Goal: Information Seeking & Learning: Stay updated

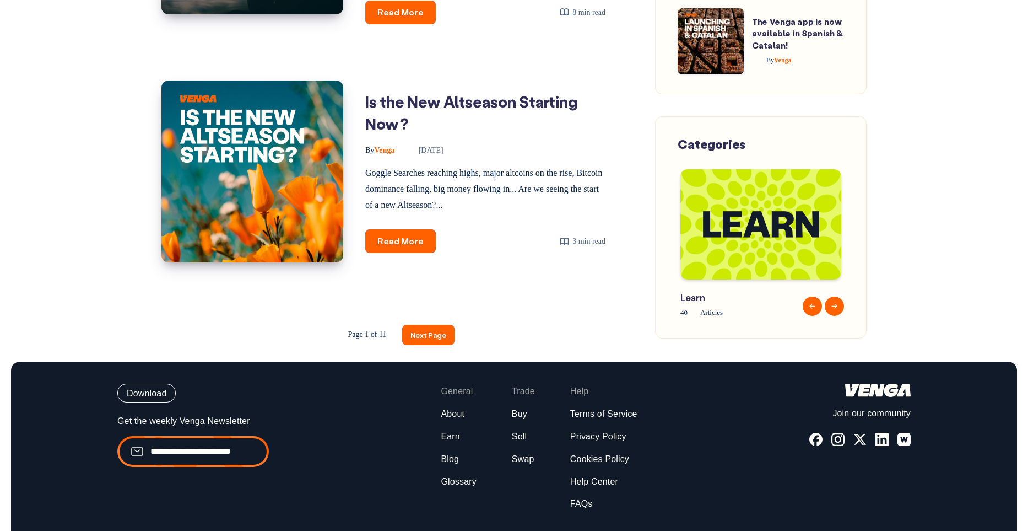
scroll to position [1754, 0]
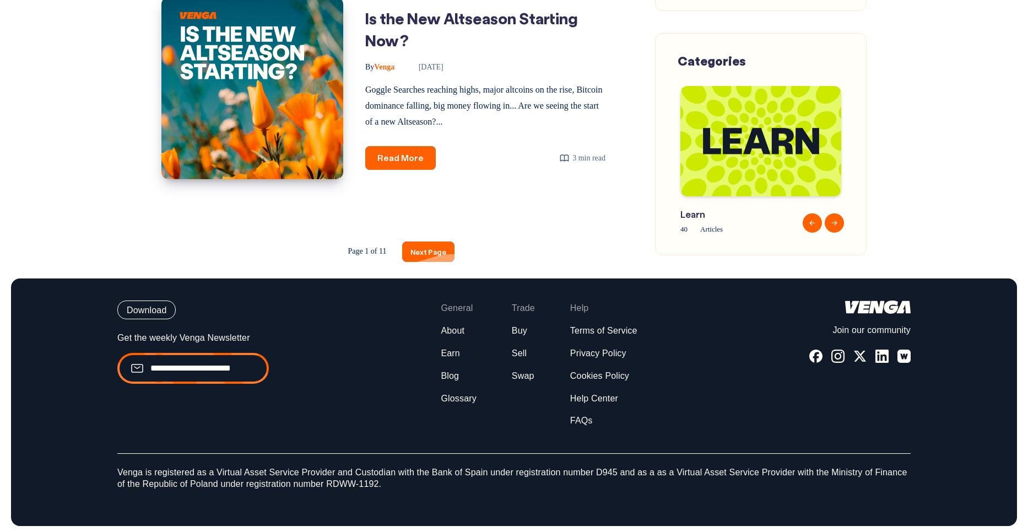
click at [433, 241] on link "Next Page" at bounding box center [428, 251] width 52 height 20
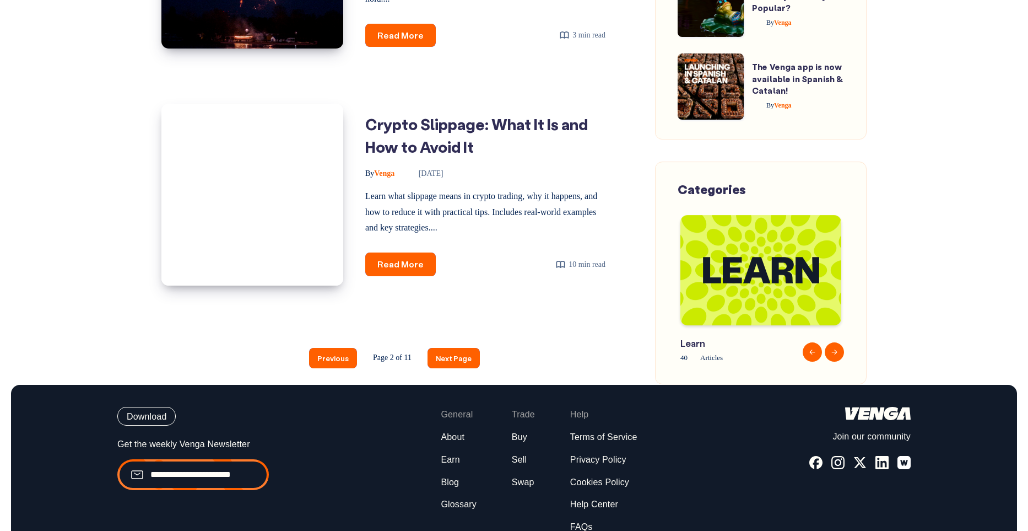
scroll to position [1599, 0]
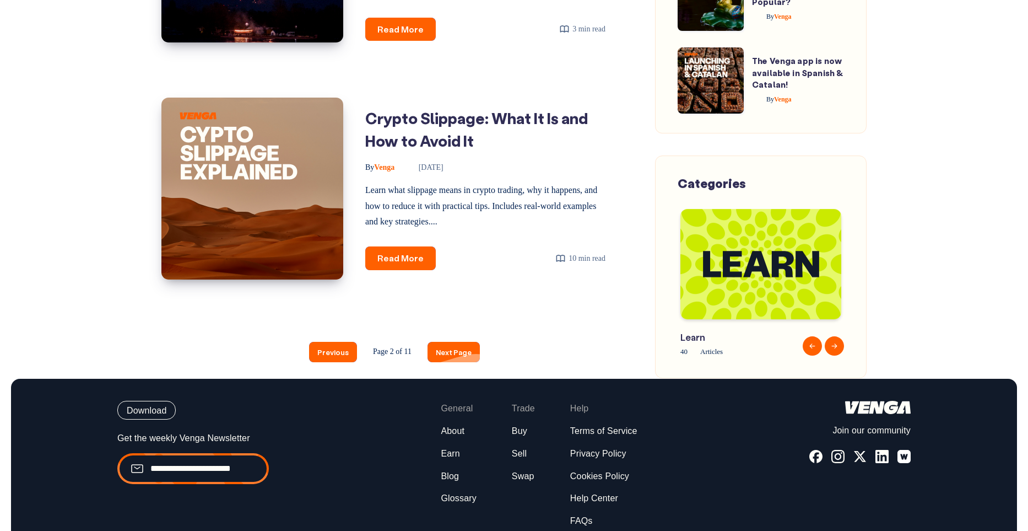
click at [462, 352] on link "Next Page" at bounding box center [454, 352] width 52 height 20
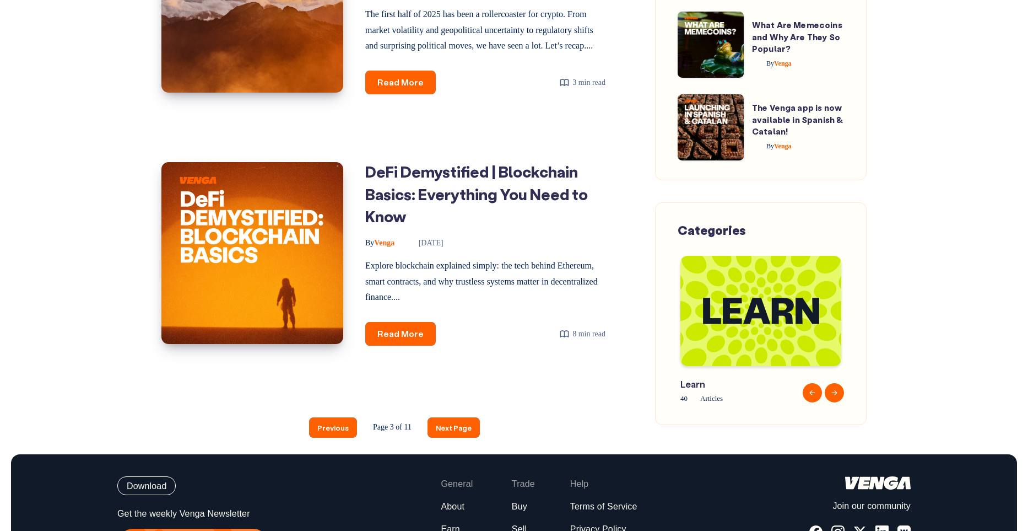
scroll to position [1631, 0]
